Goal: Find specific page/section: Find specific page/section

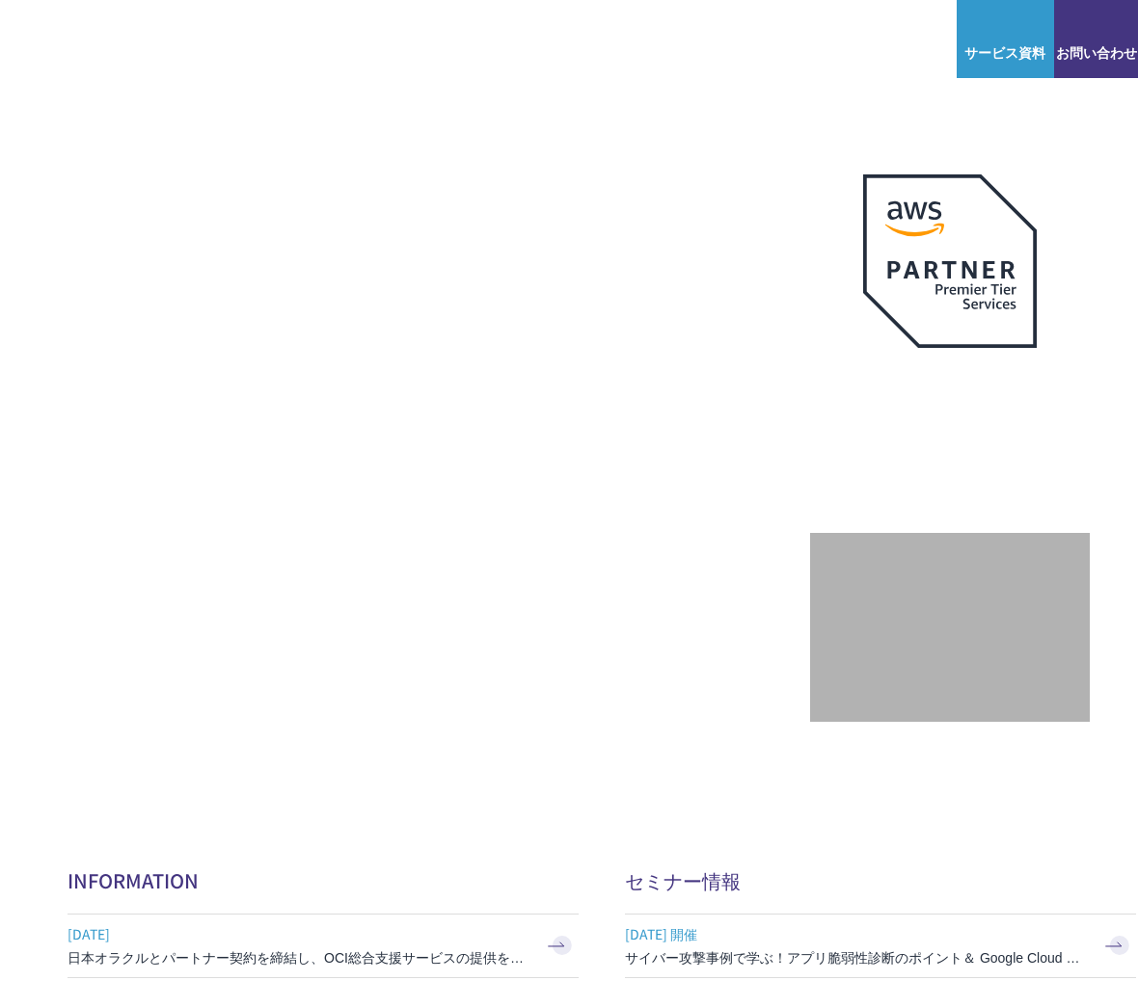
click at [108, 37] on img at bounding box center [86, 38] width 115 height 33
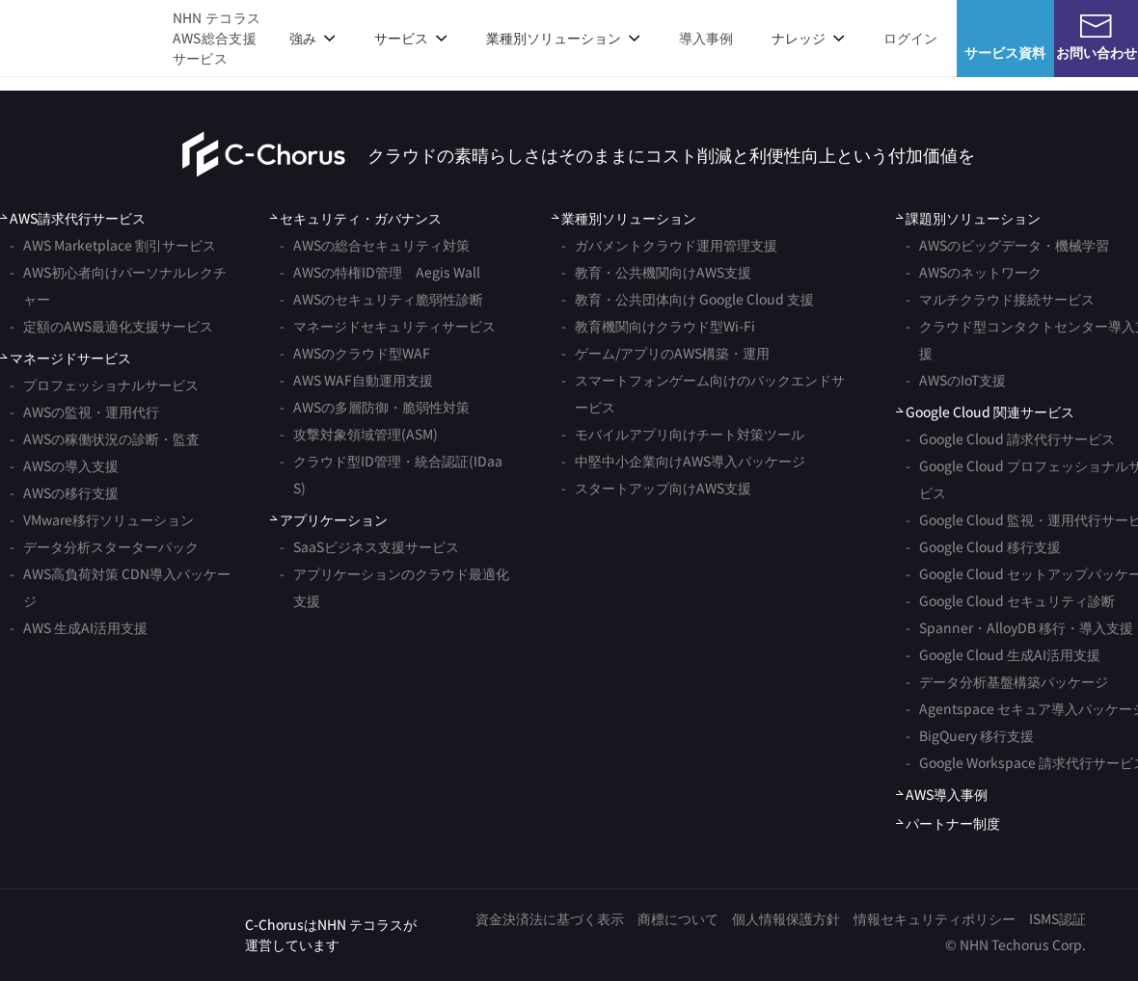
scroll to position [11379, 0]
click at [171, 949] on link "NHN テコラス" at bounding box center [143, 939] width 145 height 33
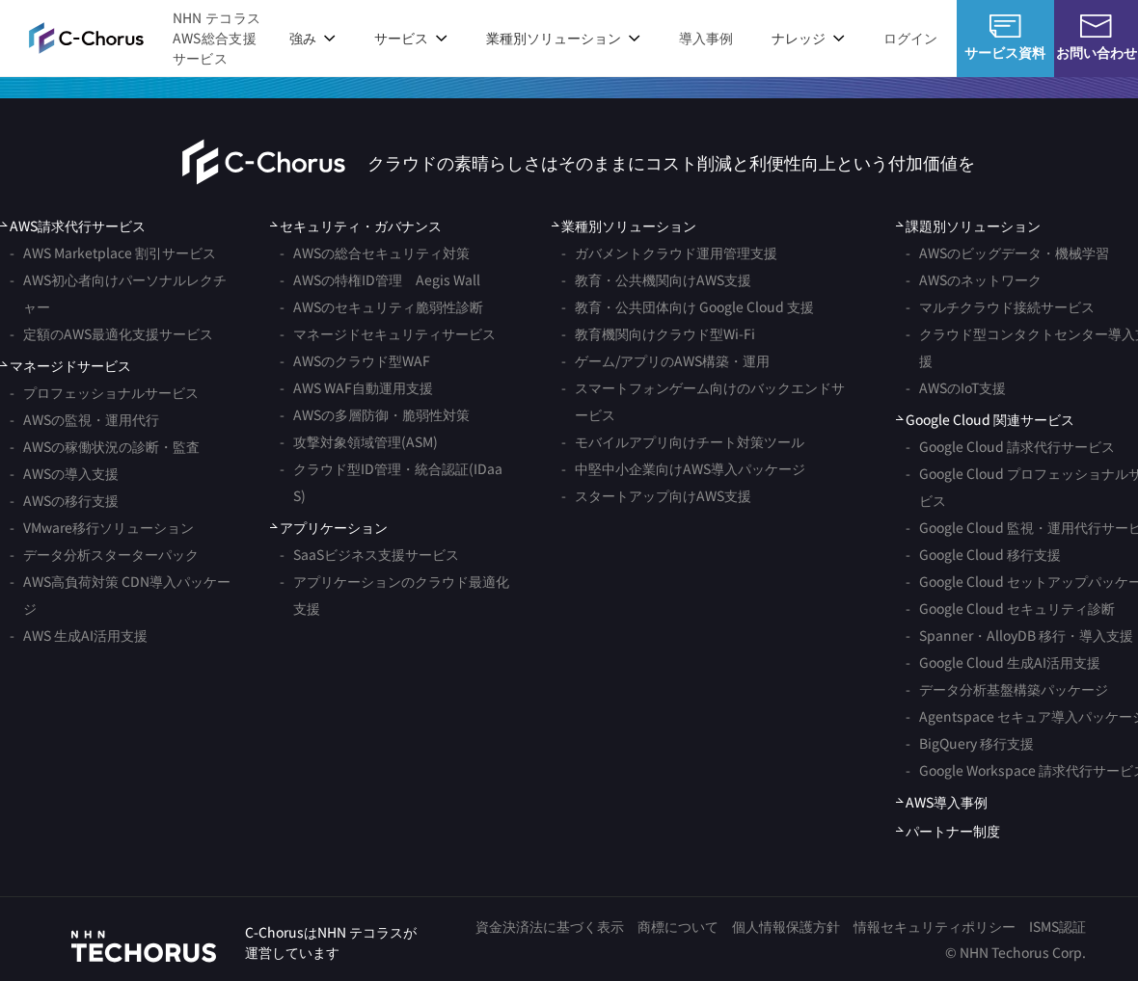
scroll to position [11379, 0]
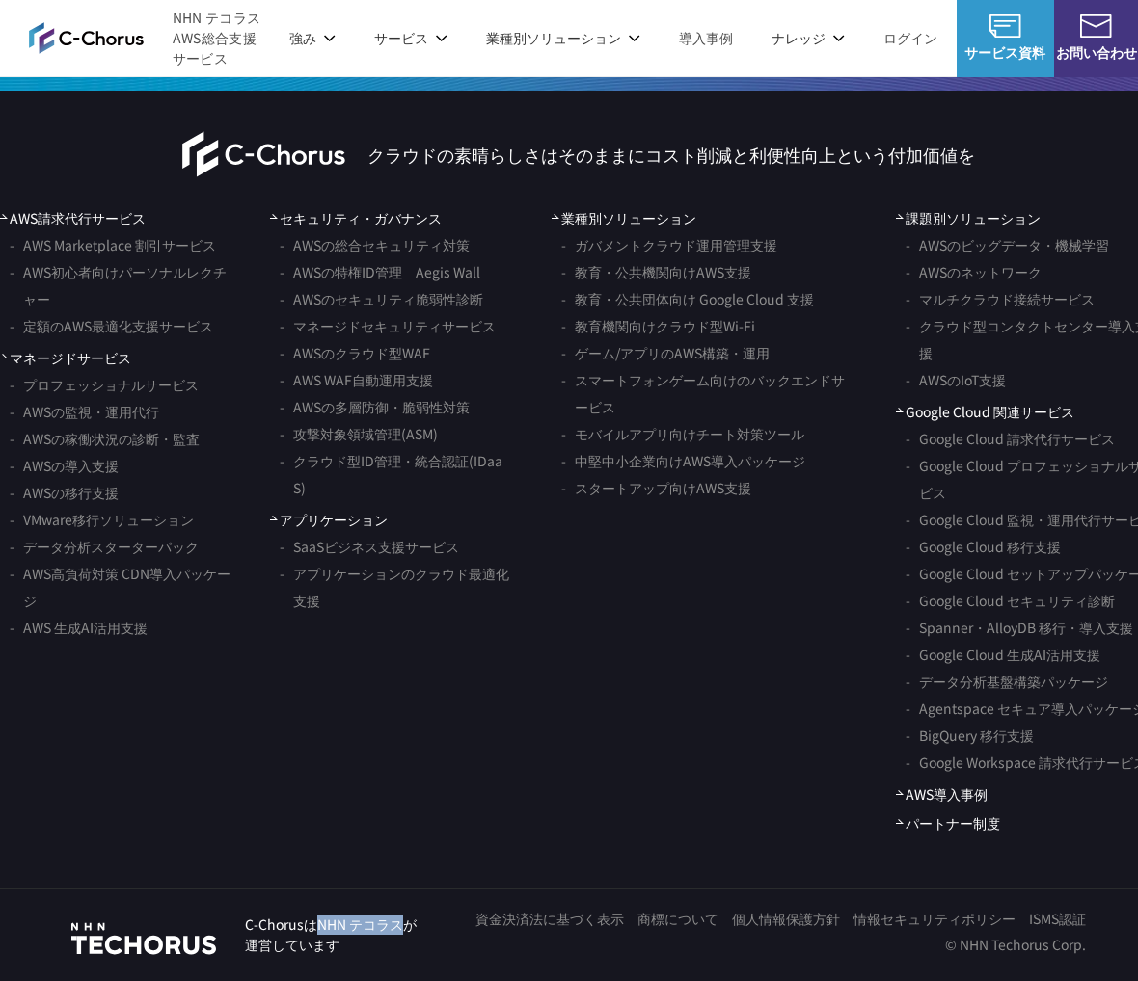
drag, startPoint x: 315, startPoint y: 923, endPoint x: 396, endPoint y: 923, distance: 81.0
click at [396, 923] on p "C-ChorusはNHN テコラスが 運営しています" at bounding box center [331, 935] width 172 height 40
copy p "NHN テコラス"
